Goal: Transaction & Acquisition: Purchase product/service

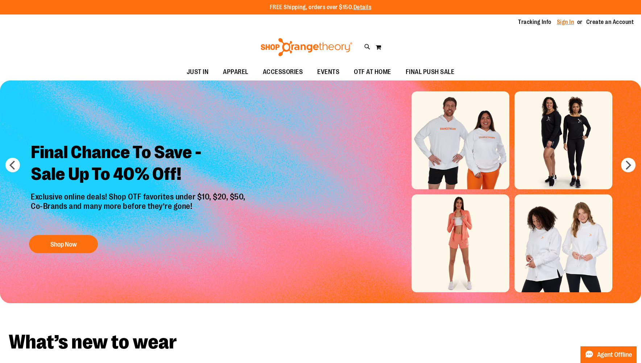
click at [570, 22] on link "Sign In" at bounding box center [565, 22] width 17 height 8
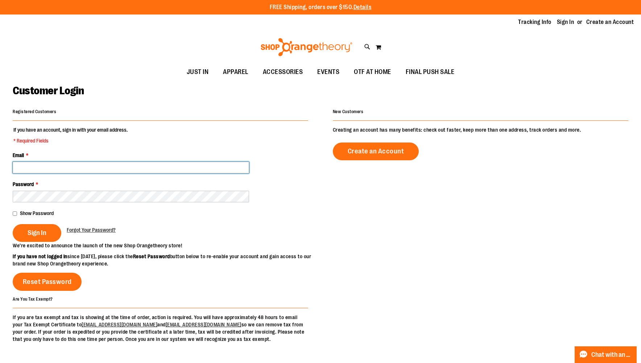
type input "**********"
click at [49, 233] on button "Sign In" at bounding box center [37, 233] width 49 height 18
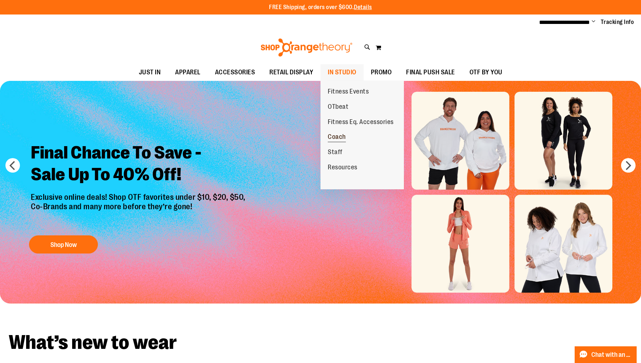
click at [333, 135] on span "Coach" at bounding box center [337, 137] width 18 height 9
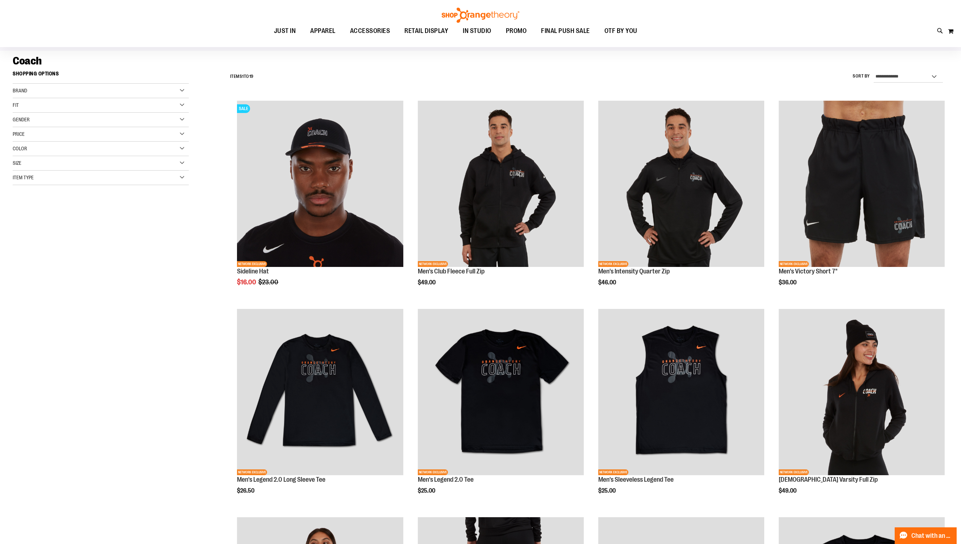
scroll to position [48, 0]
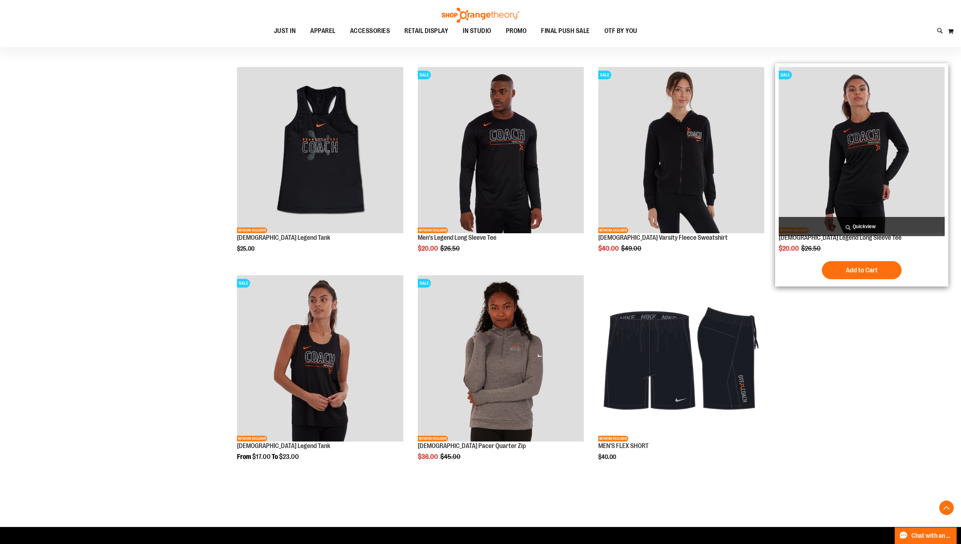
scroll to position [710, 0]
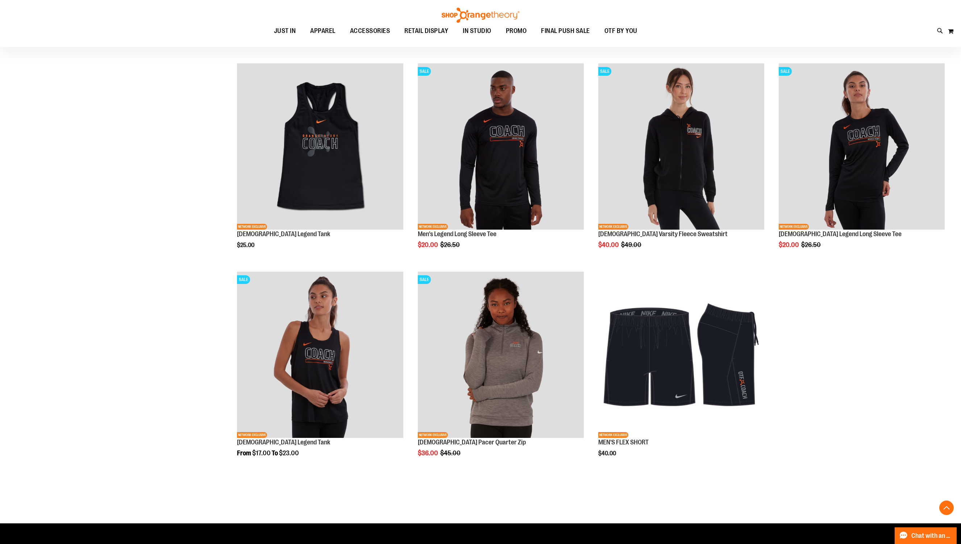
drag, startPoint x: 176, startPoint y: 247, endPoint x: 223, endPoint y: 249, distance: 47.1
